Goal: Book appointment/travel/reservation

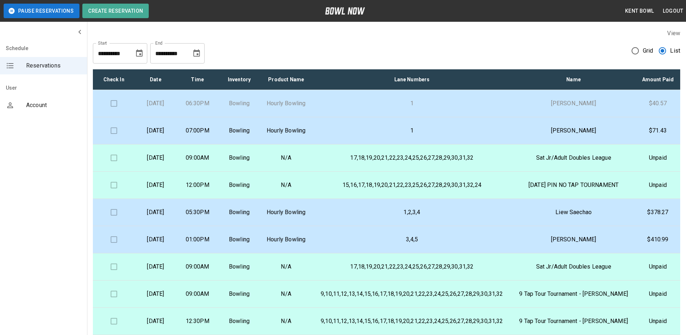
click at [254, 108] on p "Bowling" at bounding box center [239, 103] width 30 height 9
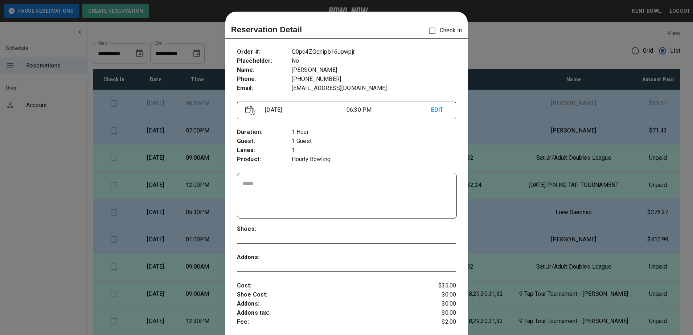
scroll to position [12, 0]
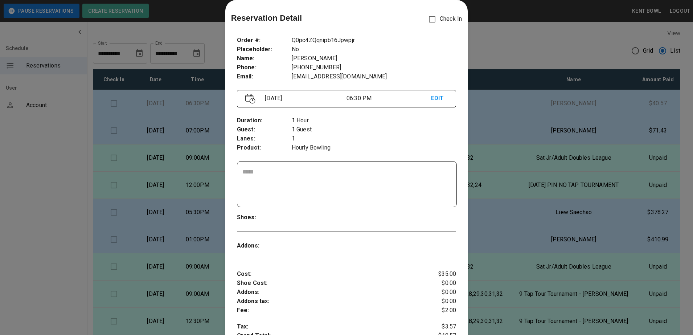
click at [259, 170] on textarea at bounding box center [346, 184] width 209 height 33
type textarea "**********"
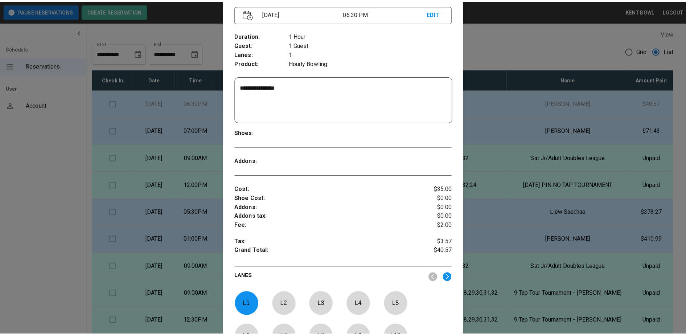
scroll to position [93, 0]
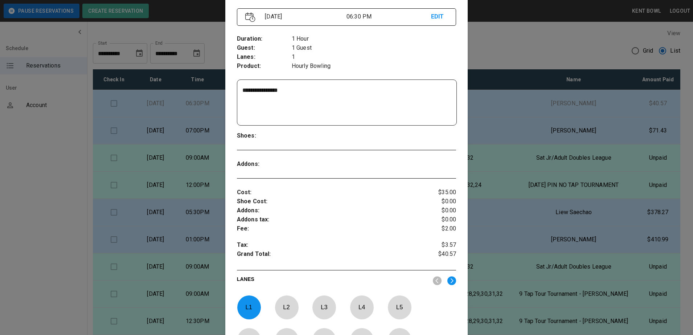
click at [37, 184] on div at bounding box center [346, 167] width 693 height 335
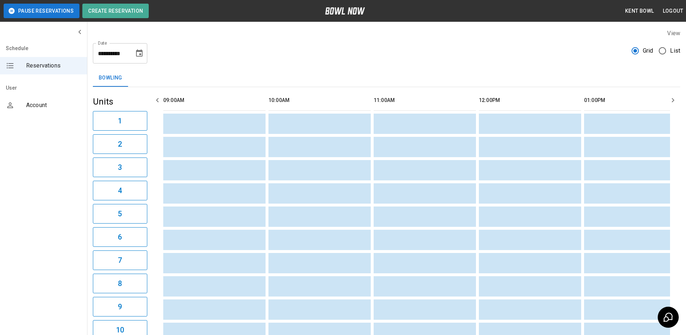
scroll to position [0, 1082]
